Goal: Information Seeking & Learning: Find specific page/section

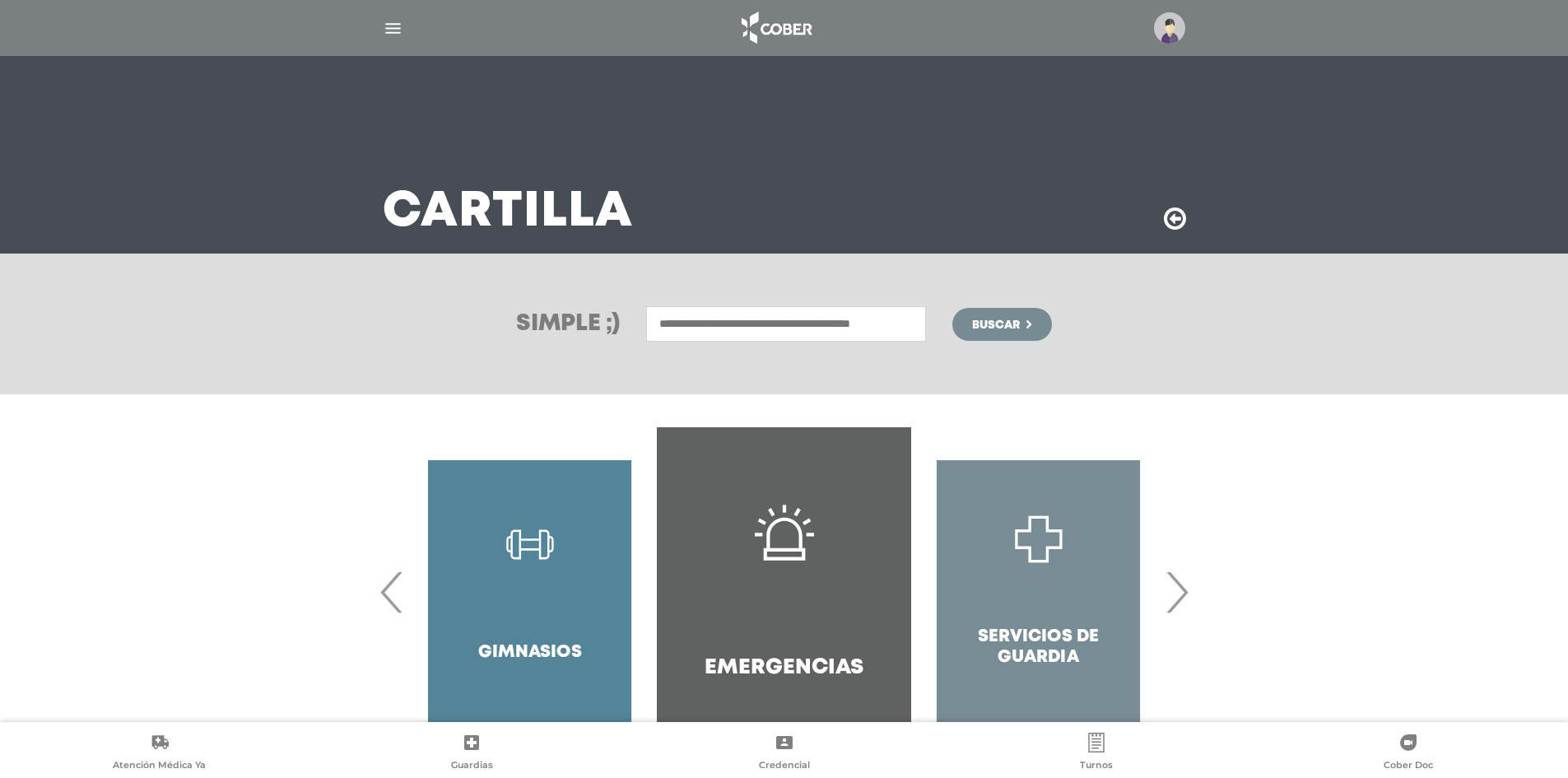
click at [784, 327] on input "text" at bounding box center [786, 324] width 280 height 36
click at [849, 325] on input "text" at bounding box center [786, 324] width 280 height 36
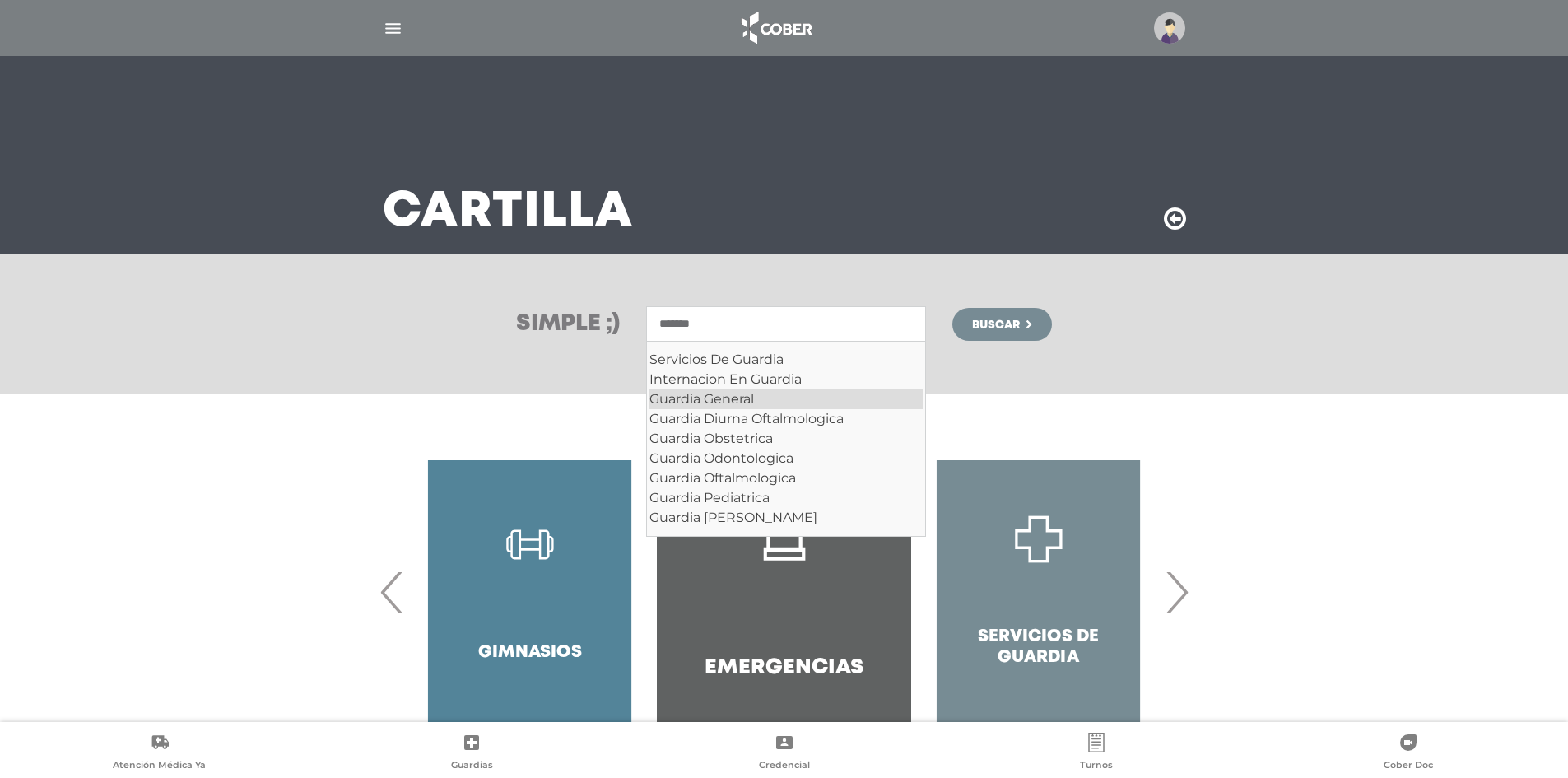
click at [756, 405] on div "Guardia General" at bounding box center [786, 399] width 273 height 20
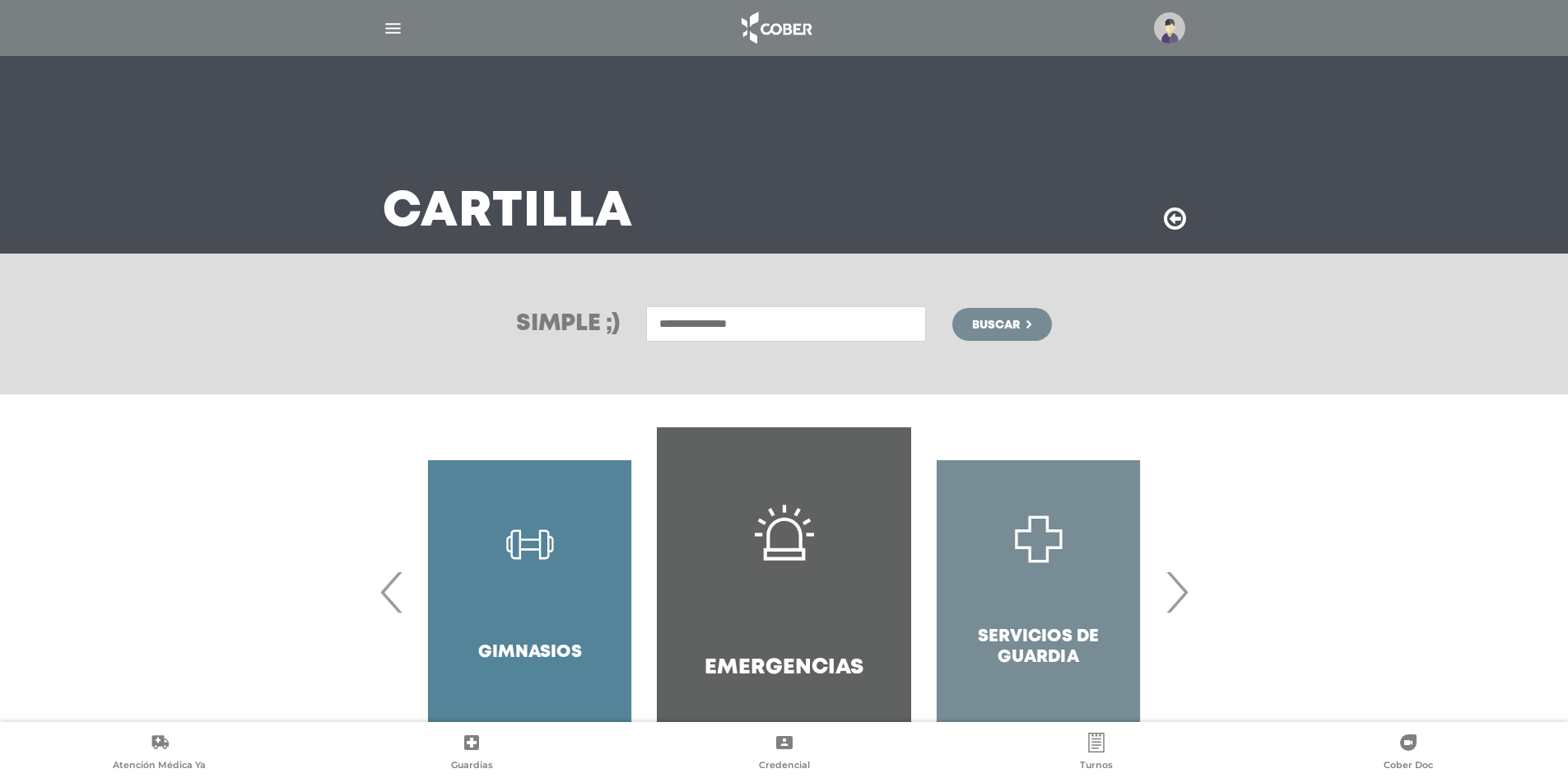
type input "**********"
click at [995, 324] on span "Buscar" at bounding box center [995, 325] width 47 height 12
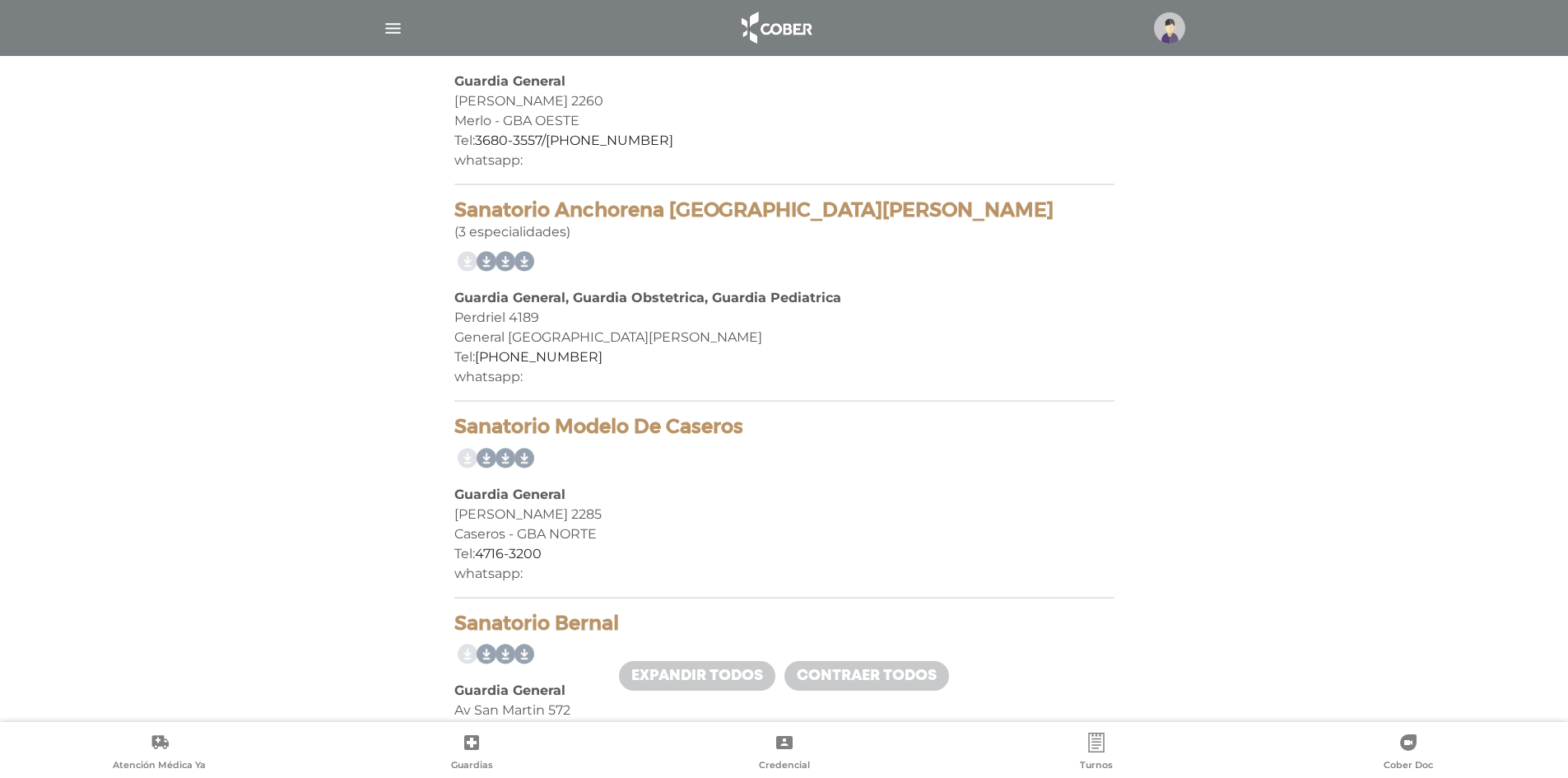
scroll to position [6861, 0]
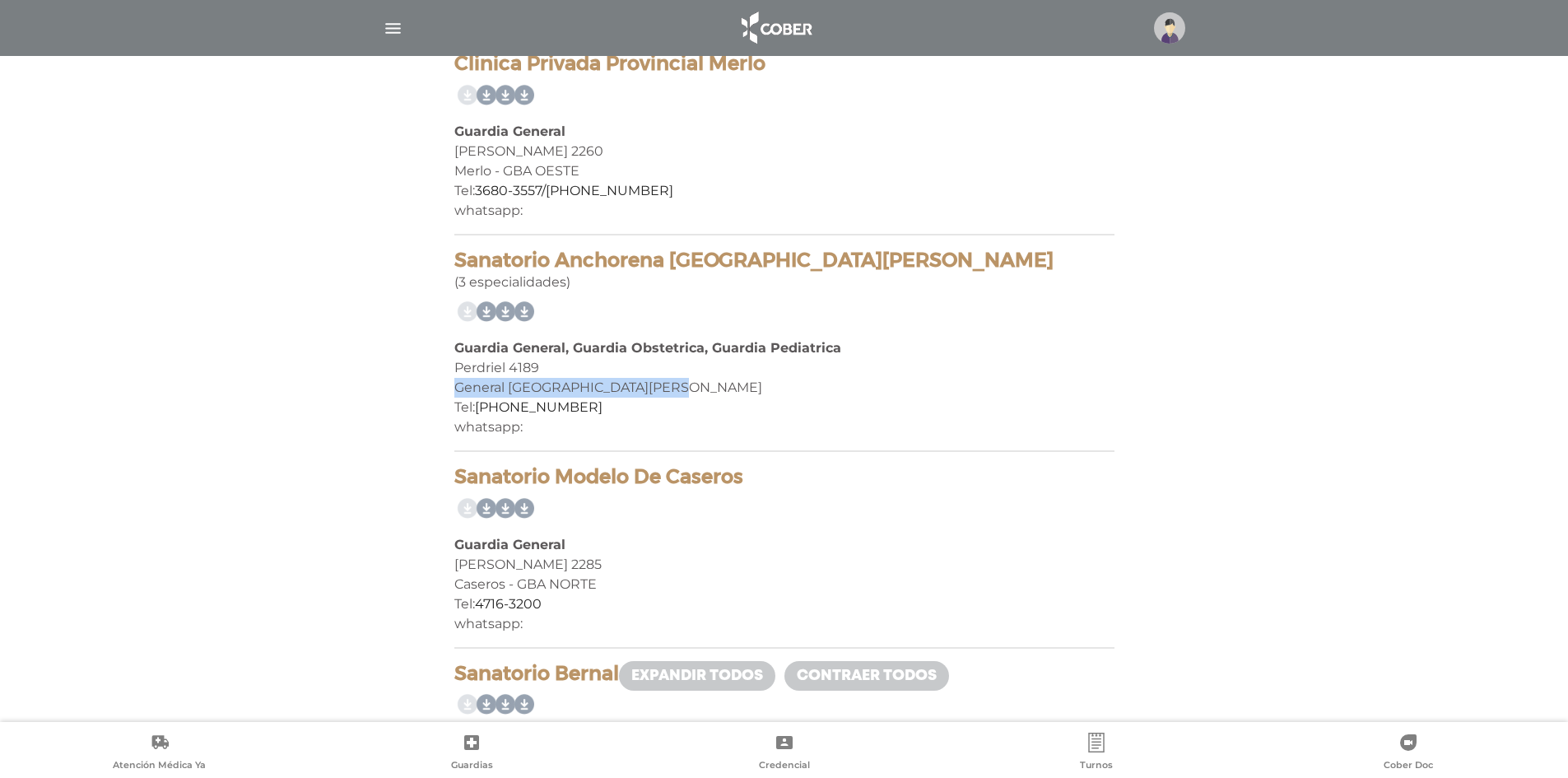
drag, startPoint x: 455, startPoint y: 384, endPoint x: 681, endPoint y: 396, distance: 226.3
click at [681, 396] on div "General San Martin - GBA NORTE" at bounding box center [784, 388] width 660 height 20
click at [646, 396] on div "General San Martin - GBA NORTE" at bounding box center [784, 388] width 660 height 20
click at [699, 483] on h4 "Sanatorio Modelo De Caseros" at bounding box center [784, 477] width 660 height 24
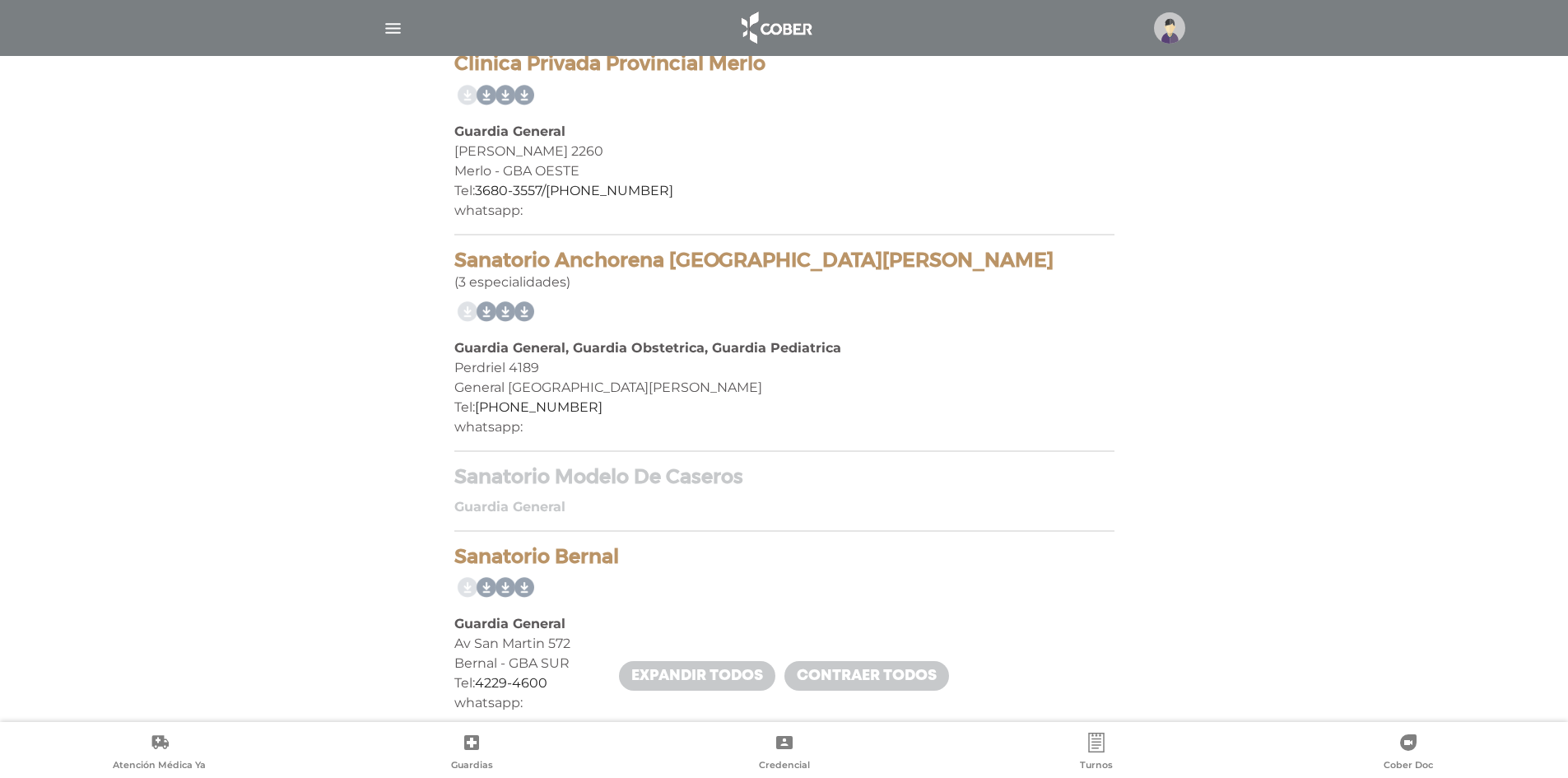
click at [730, 261] on h4 "Sanatorio Anchorena San Martin" at bounding box center [784, 260] width 660 height 24
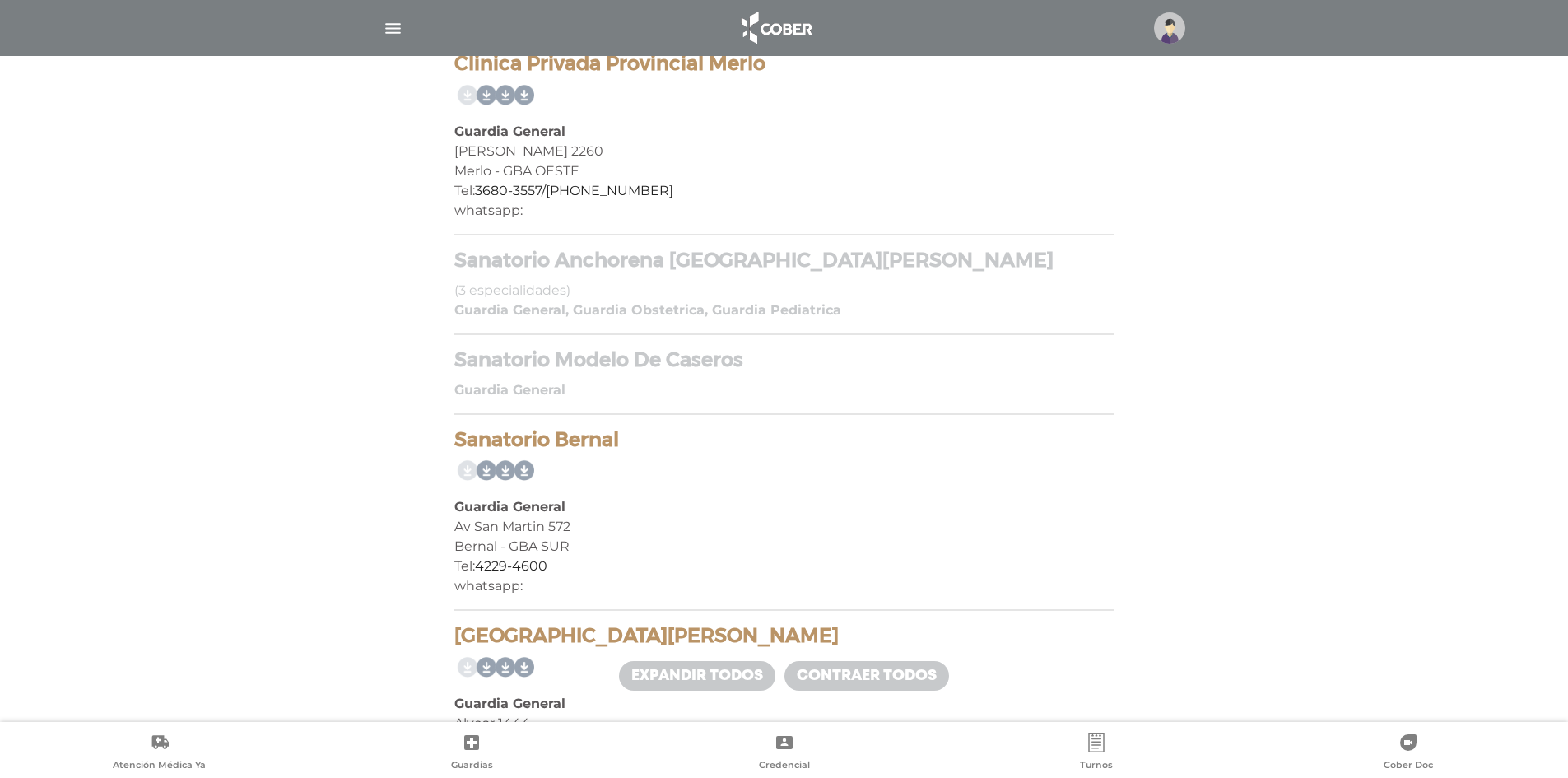
click at [730, 261] on h4 "Sanatorio Anchorena San Martin" at bounding box center [784, 260] width 660 height 24
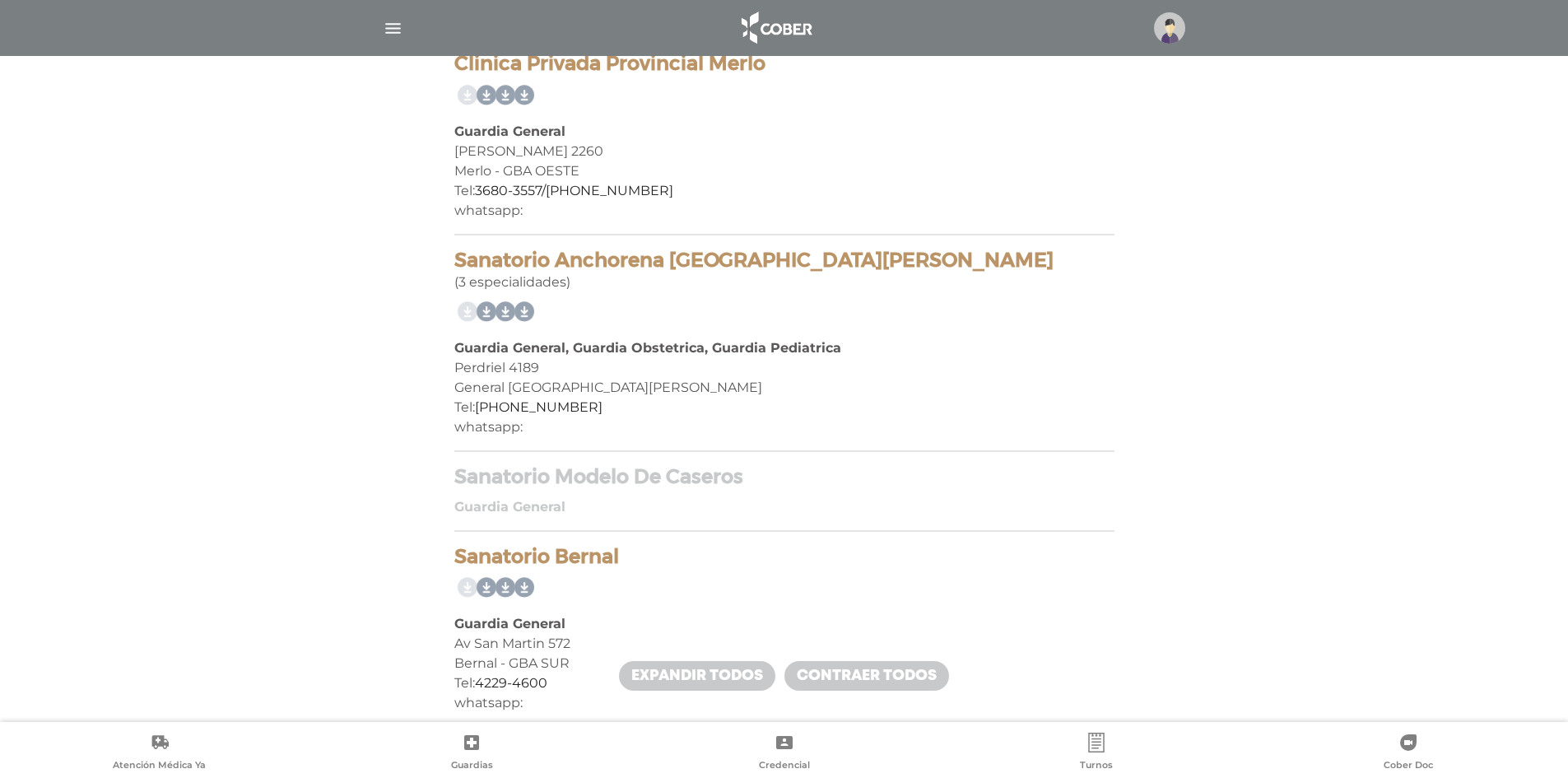
click at [687, 483] on h4 "Sanatorio Modelo De Caseros" at bounding box center [784, 477] width 660 height 24
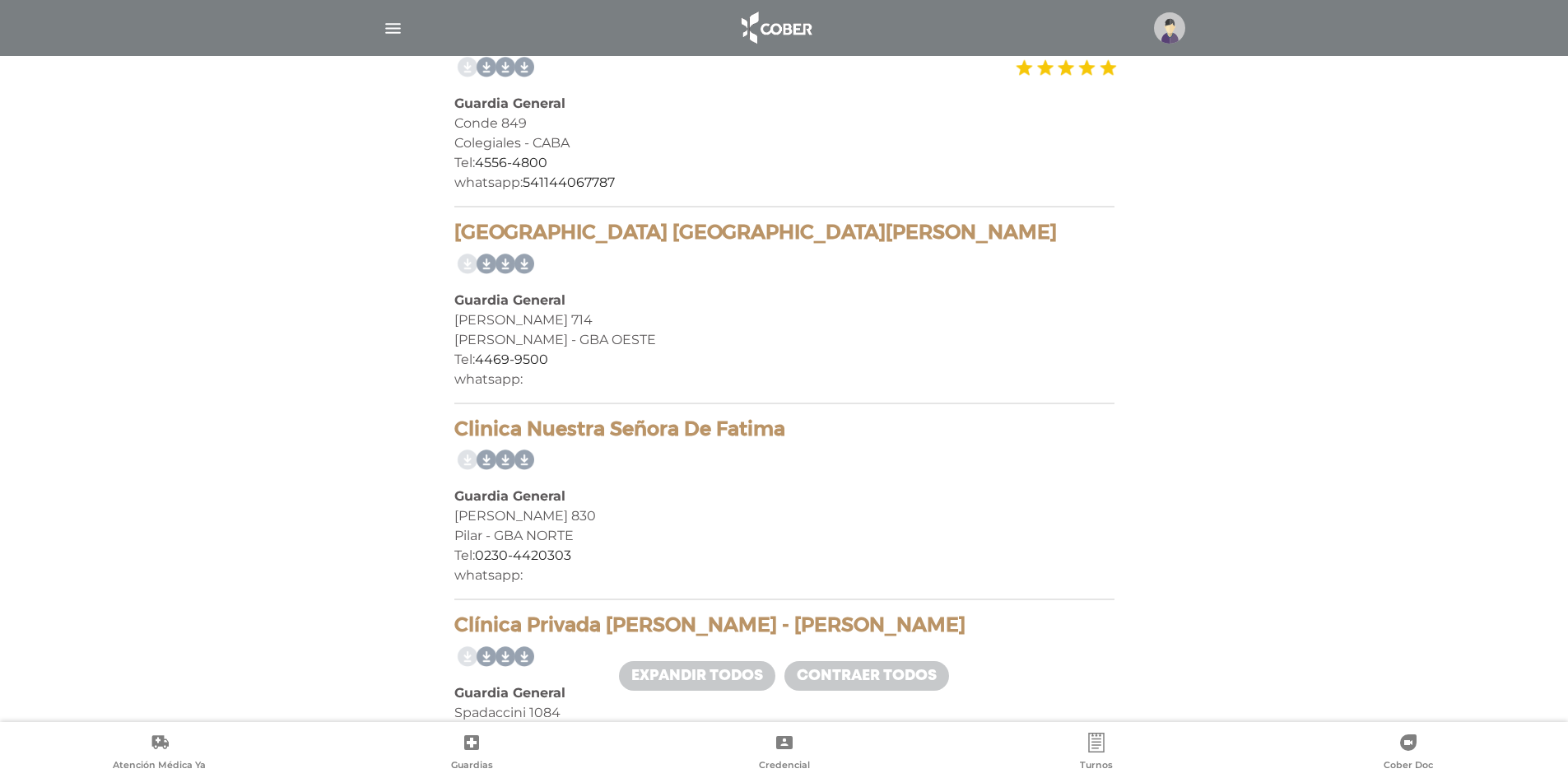
scroll to position [276, 0]
